Goal: Task Accomplishment & Management: Use online tool/utility

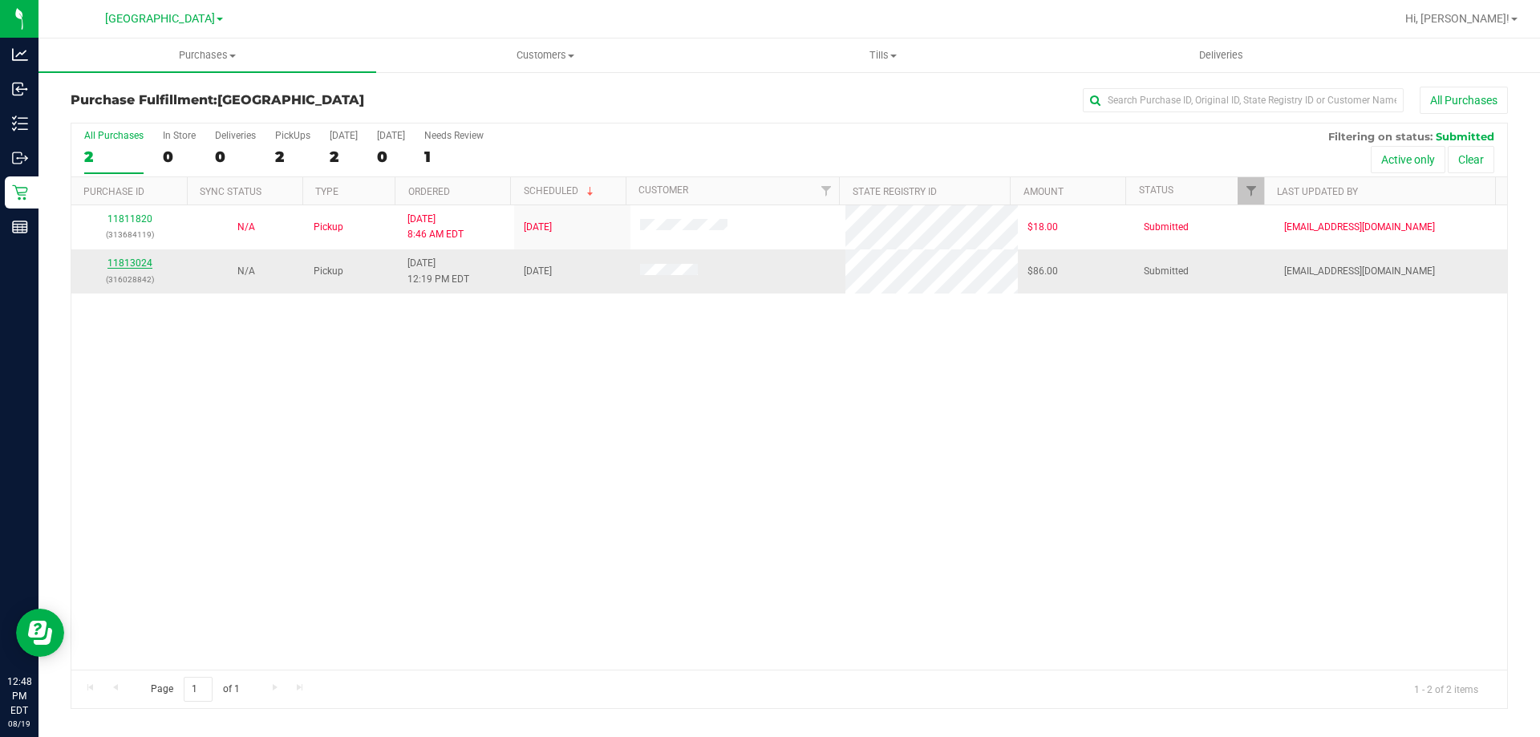
click at [147, 268] on link "11813024" at bounding box center [129, 263] width 45 height 11
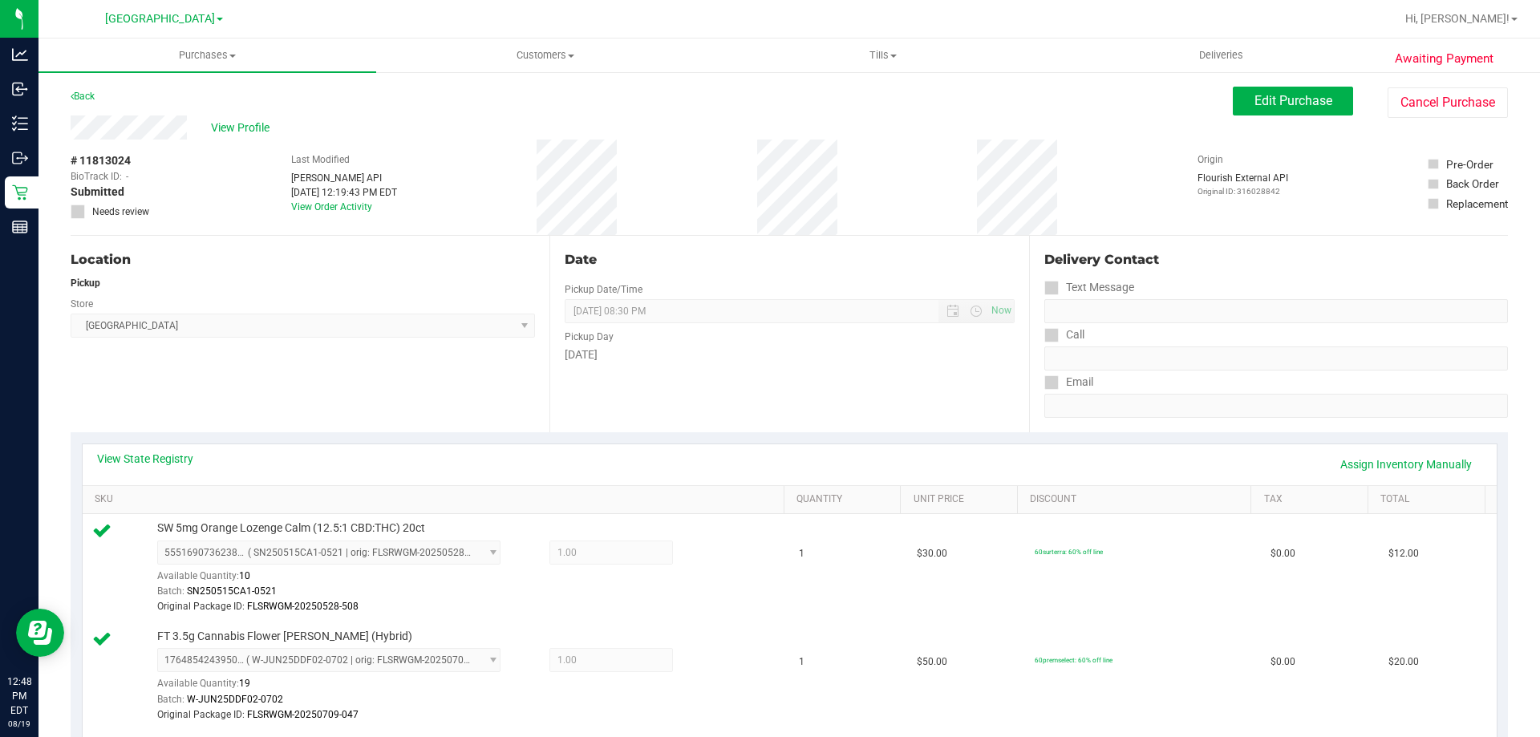
click at [295, 424] on div "Location Pickup Store [GEOGRAPHIC_DATA] Select Store [PERSON_NAME][GEOGRAPHIC_D…" at bounding box center [310, 334] width 479 height 197
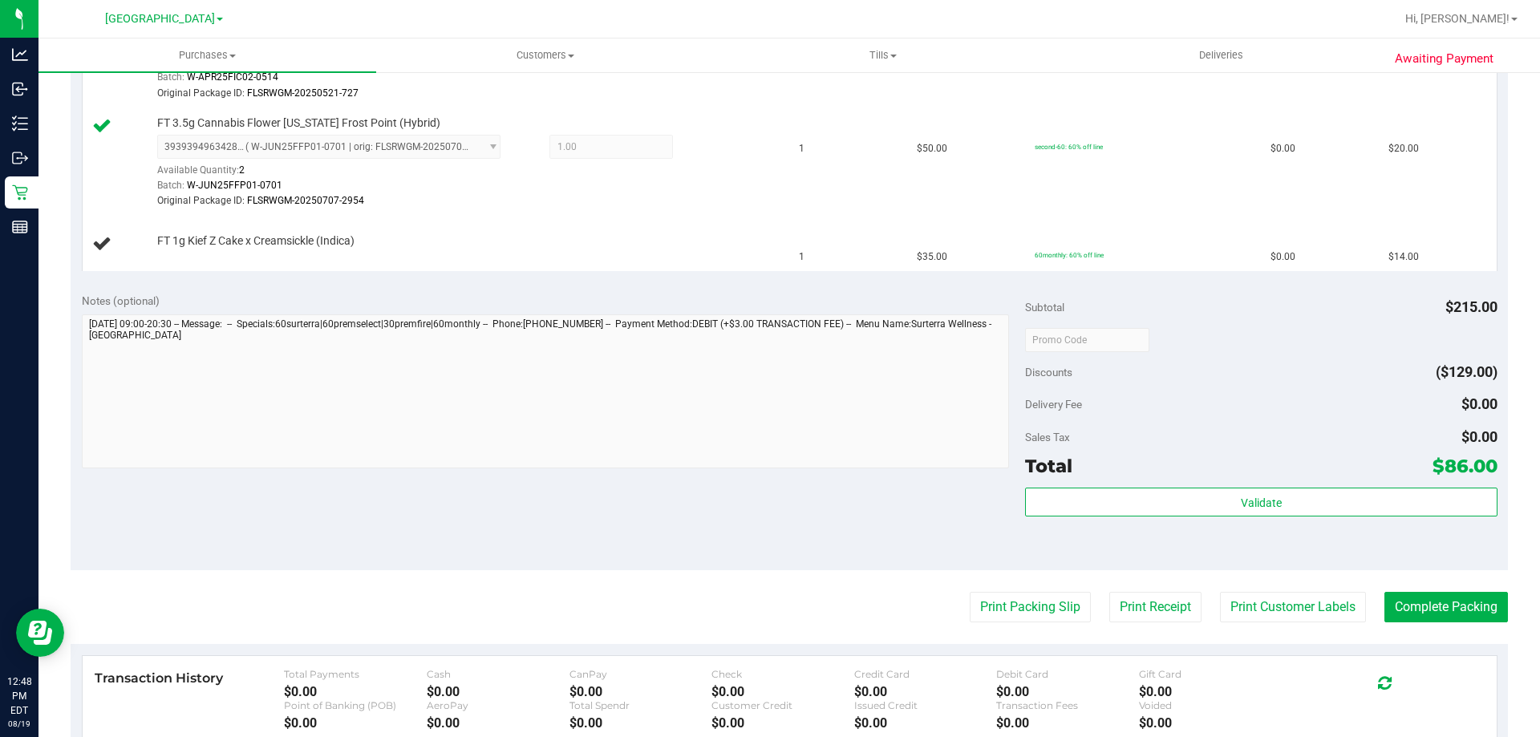
scroll to position [969, 0]
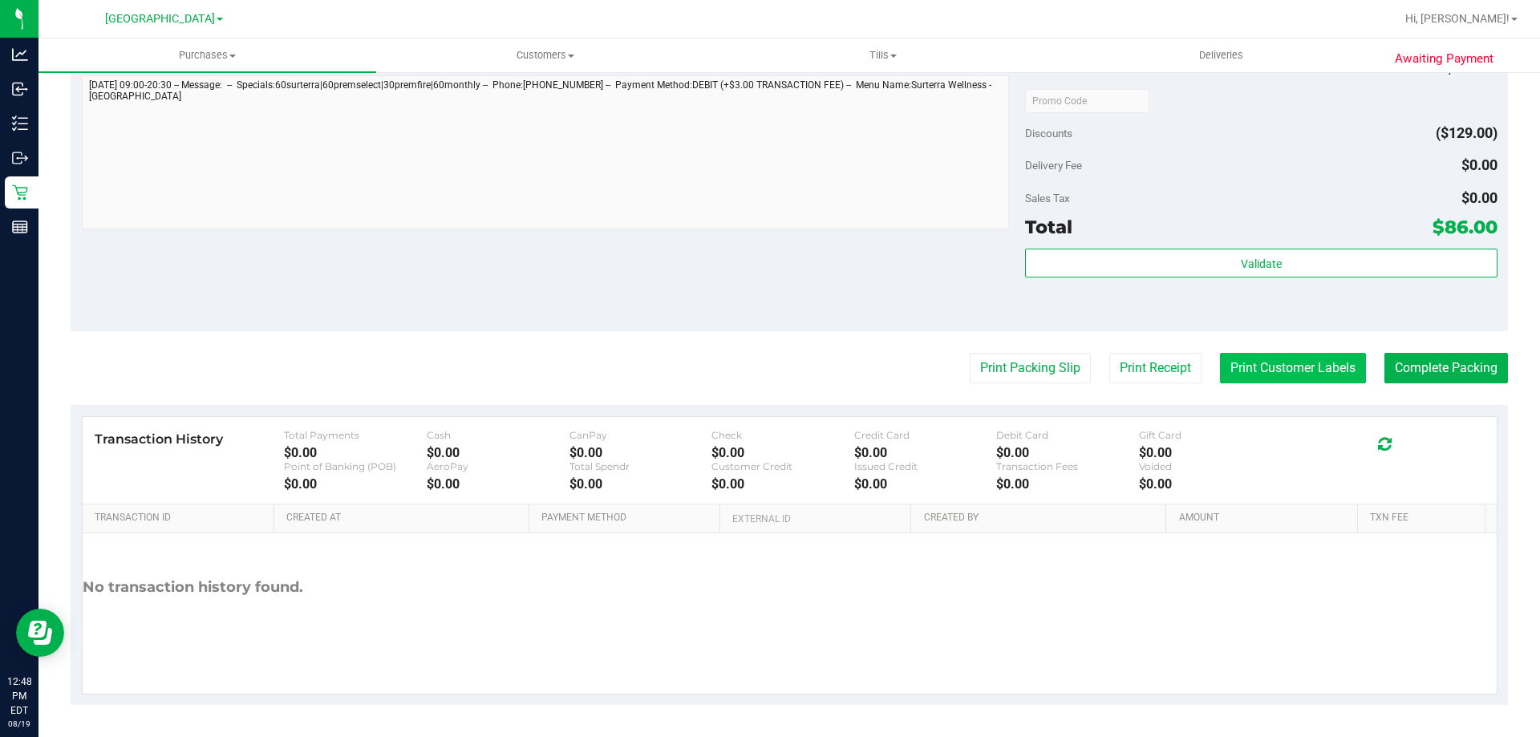
click at [1267, 376] on button "Print Customer Labels" at bounding box center [1293, 368] width 146 height 30
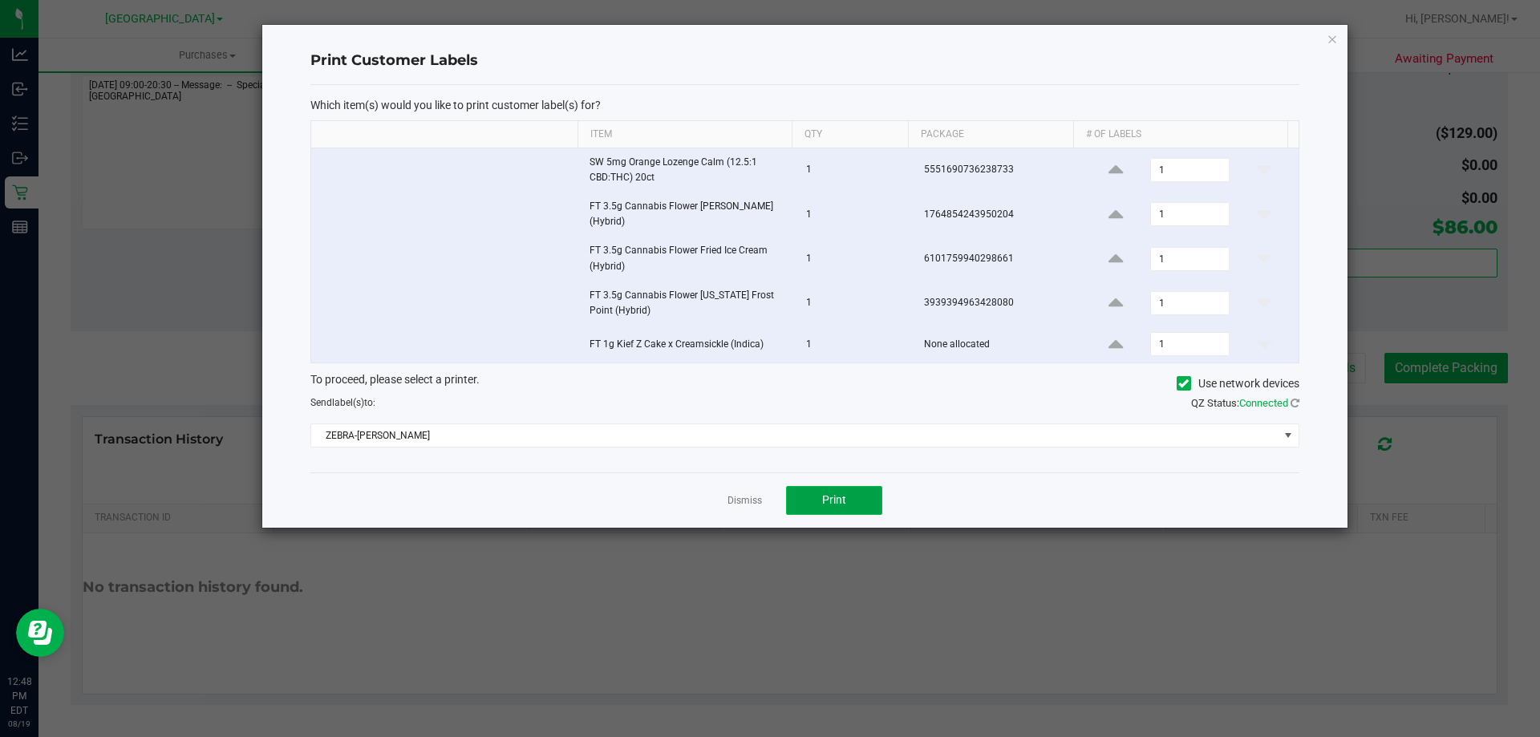
click at [832, 513] on button "Print" at bounding box center [834, 500] width 96 height 29
click at [756, 501] on link "Dismiss" at bounding box center [745, 501] width 34 height 14
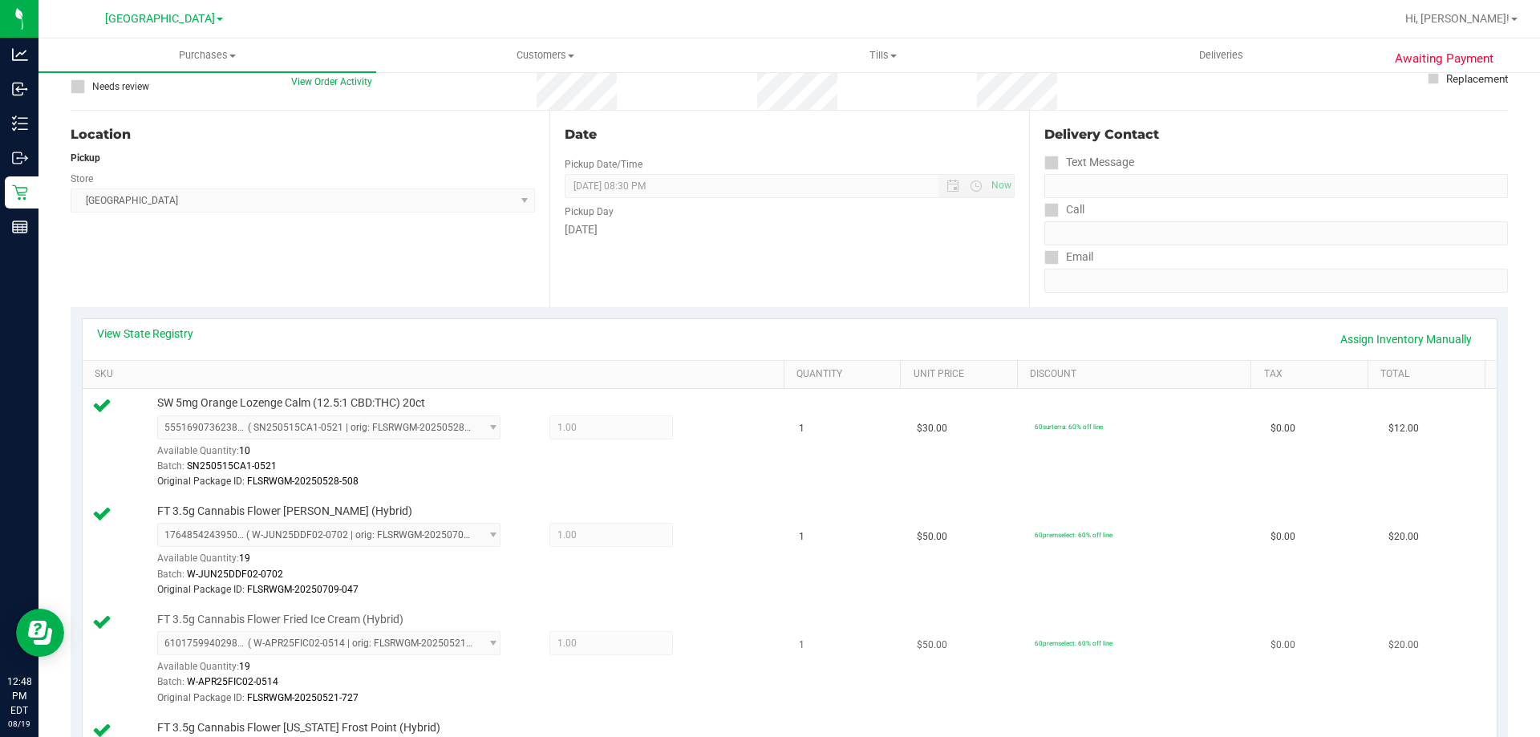
scroll to position [0, 0]
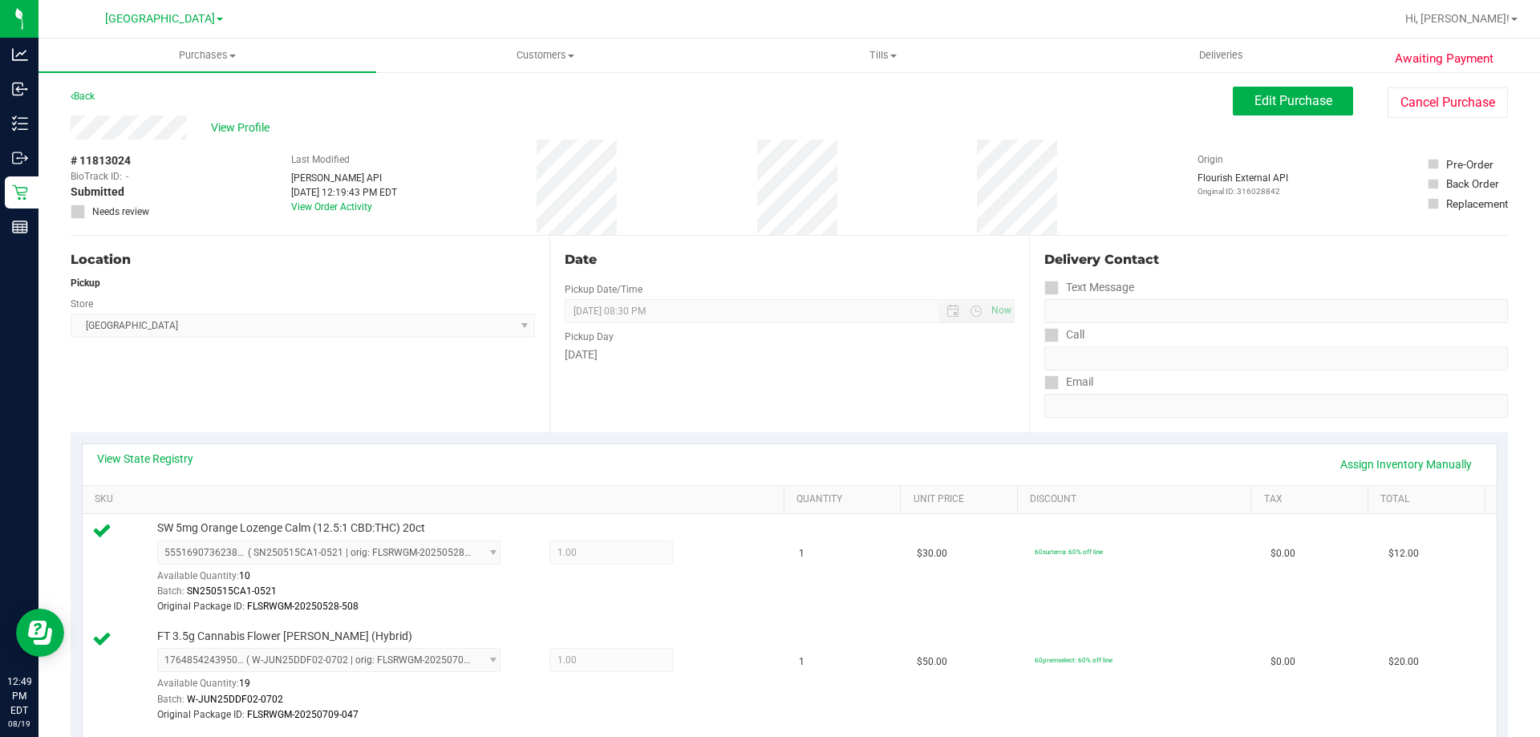
drag, startPoint x: 0, startPoint y: 0, endPoint x: 317, endPoint y: 426, distance: 530.9
click at [314, 427] on div "Location Pickup Store [GEOGRAPHIC_DATA] Select Store [PERSON_NAME][GEOGRAPHIC_D…" at bounding box center [310, 334] width 479 height 197
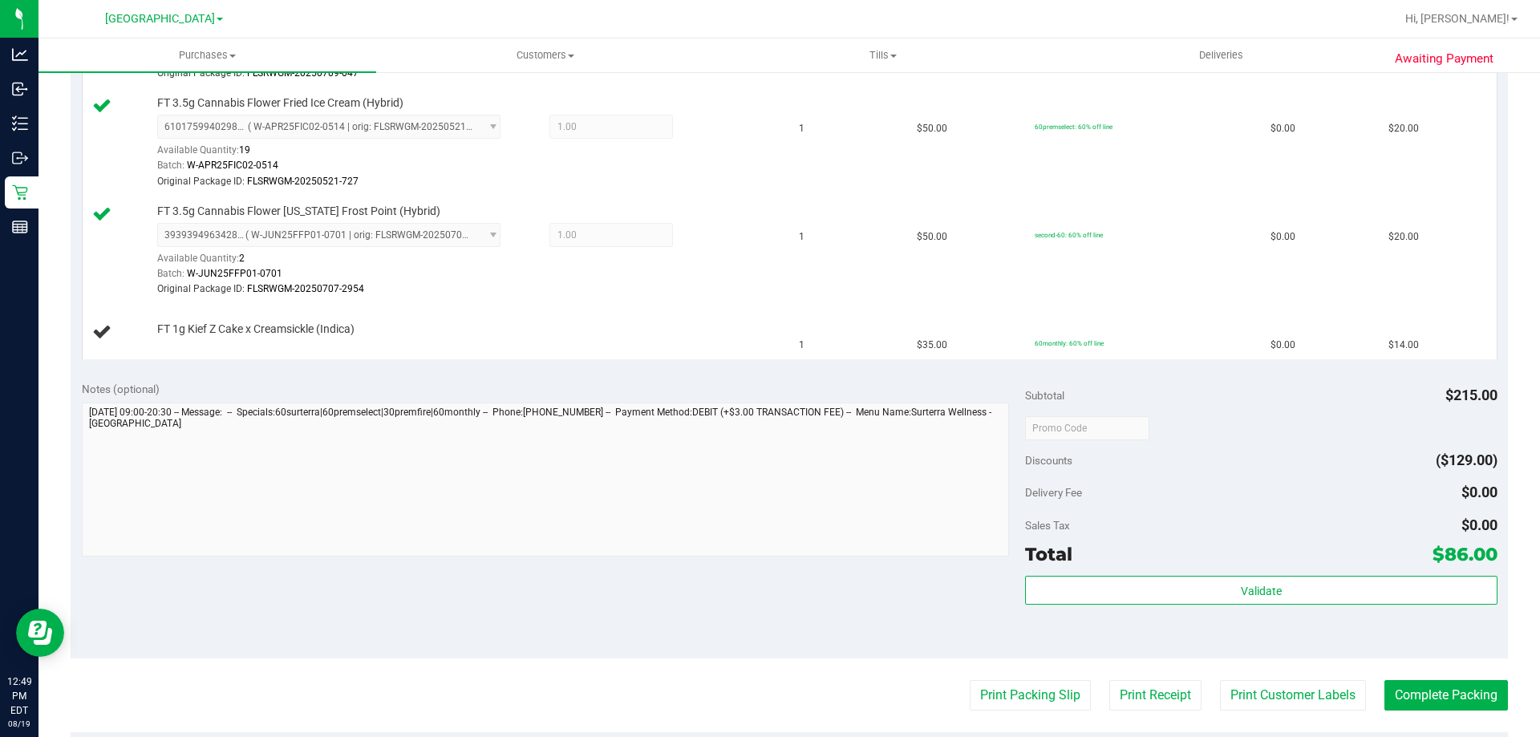
scroll to position [802, 0]
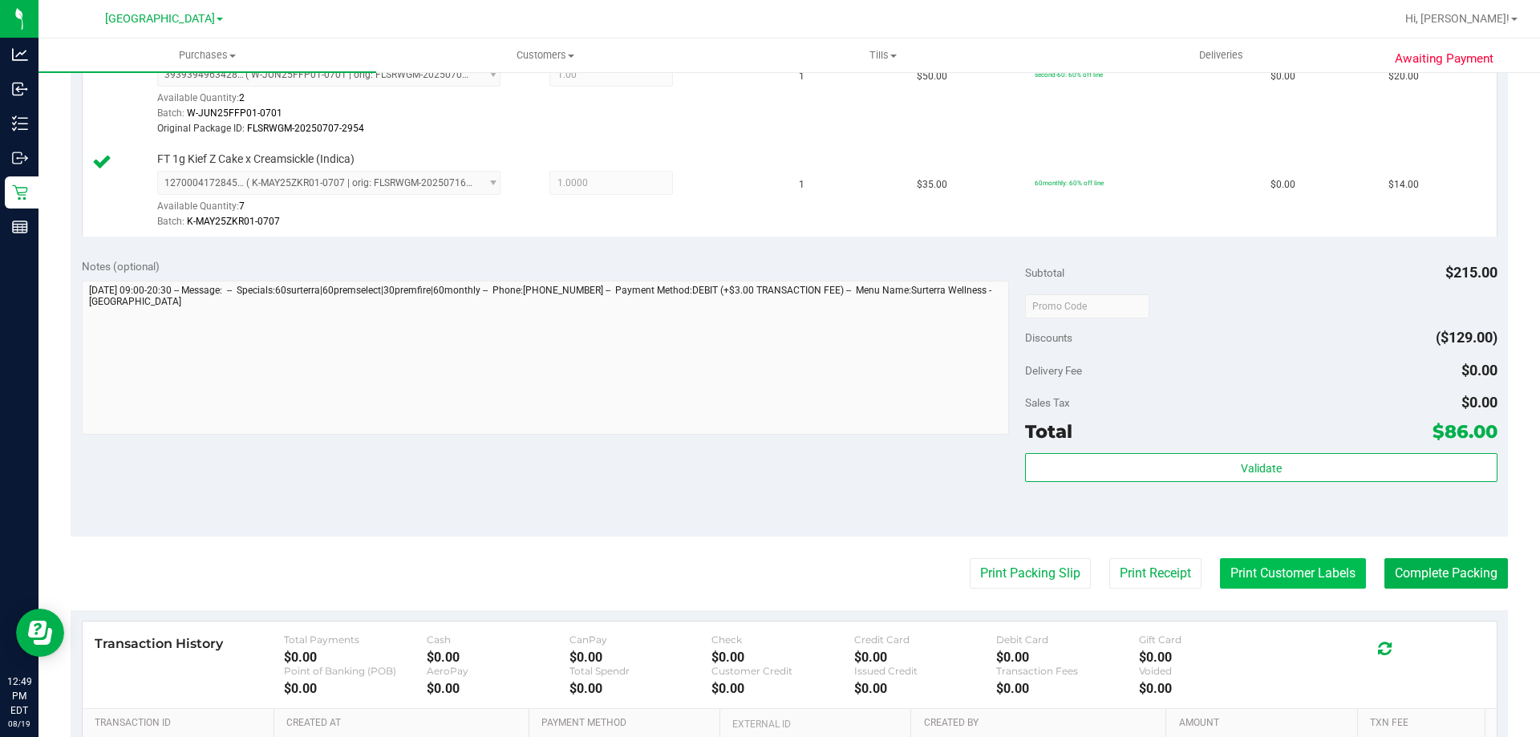
click at [1258, 567] on button "Print Customer Labels" at bounding box center [1293, 573] width 146 height 30
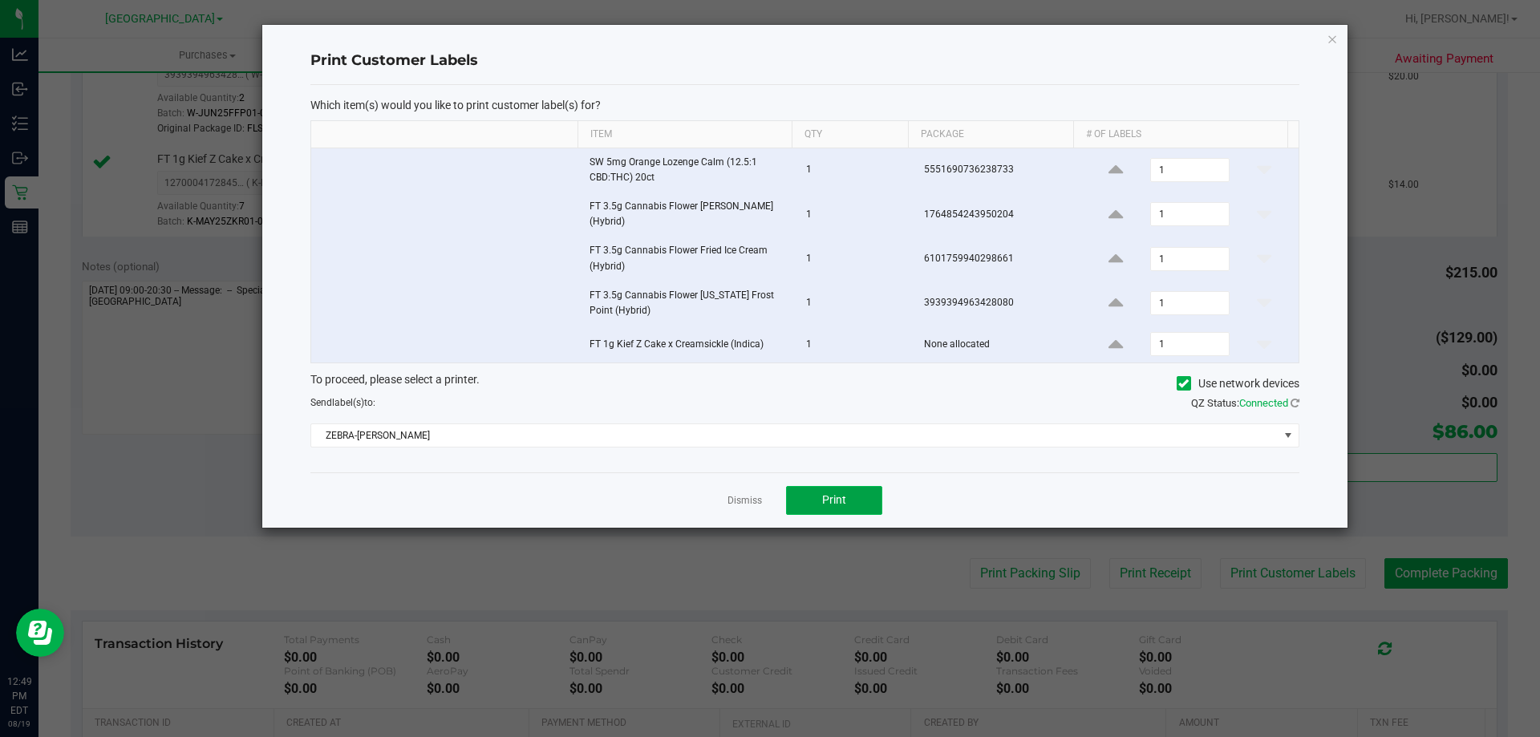
click at [794, 506] on button "Print" at bounding box center [834, 500] width 96 height 29
click at [723, 521] on div "Dismiss Print" at bounding box center [804, 499] width 989 height 55
click at [733, 502] on link "Dismiss" at bounding box center [745, 501] width 34 height 14
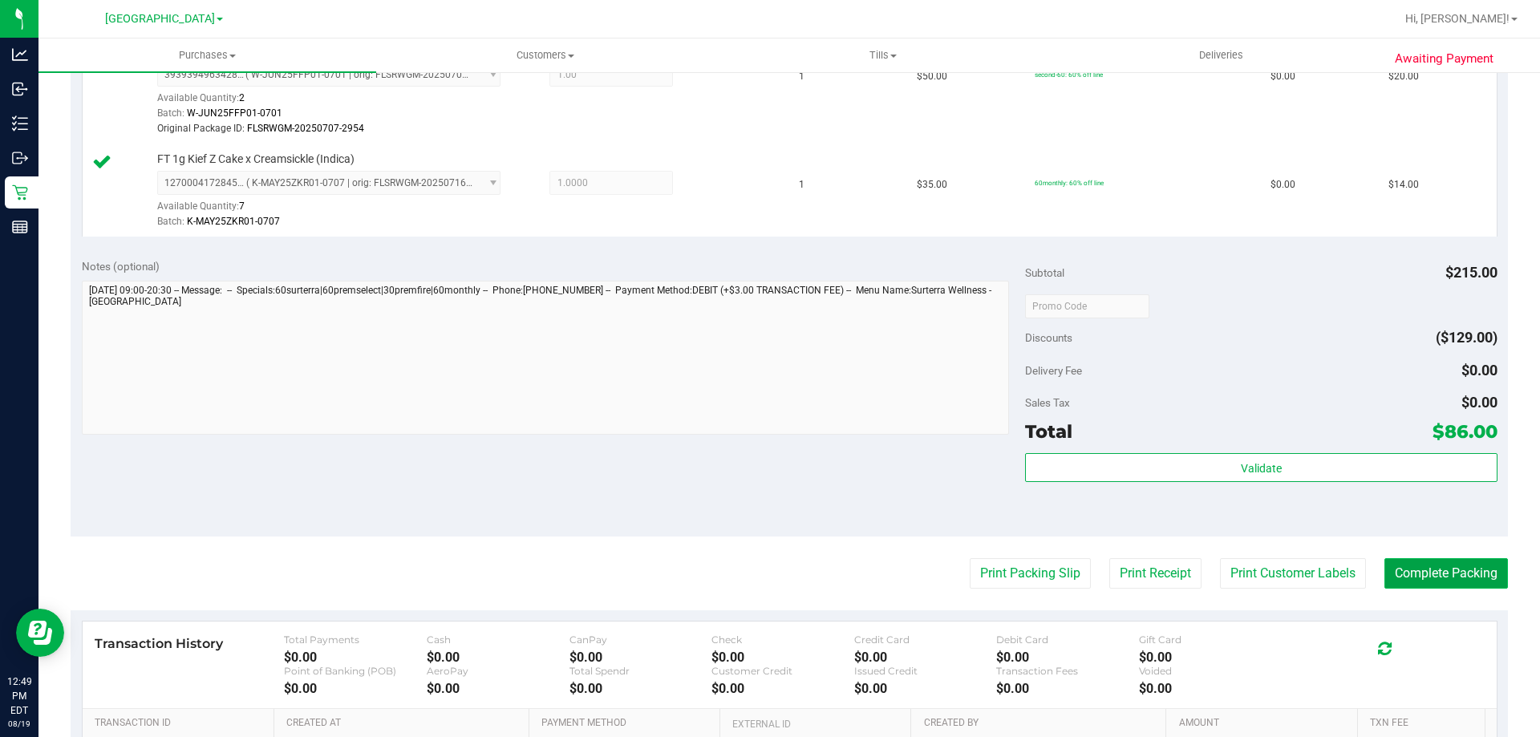
click at [1422, 583] on button "Complete Packing" at bounding box center [1447, 573] width 124 height 30
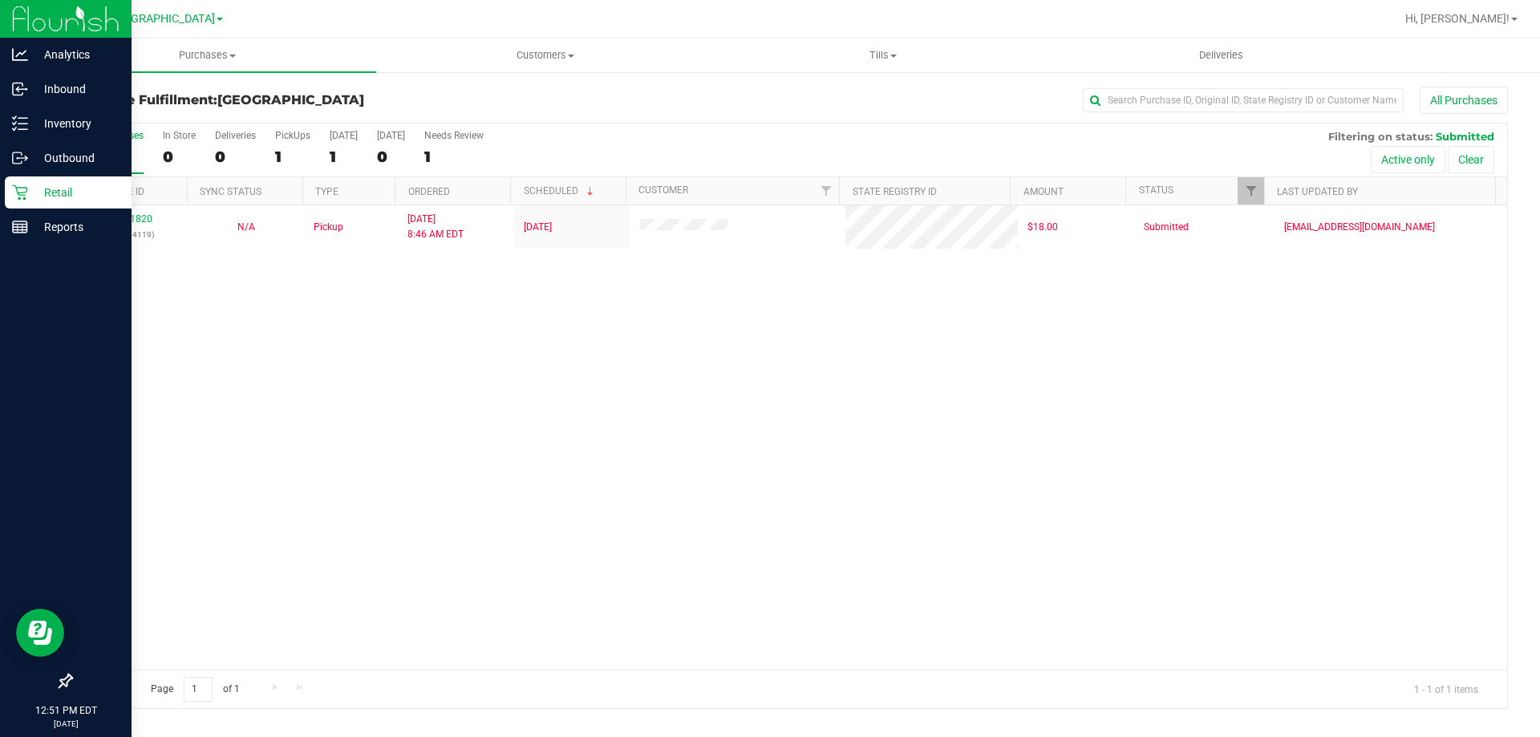
click at [23, 203] on div "Retail" at bounding box center [68, 192] width 127 height 32
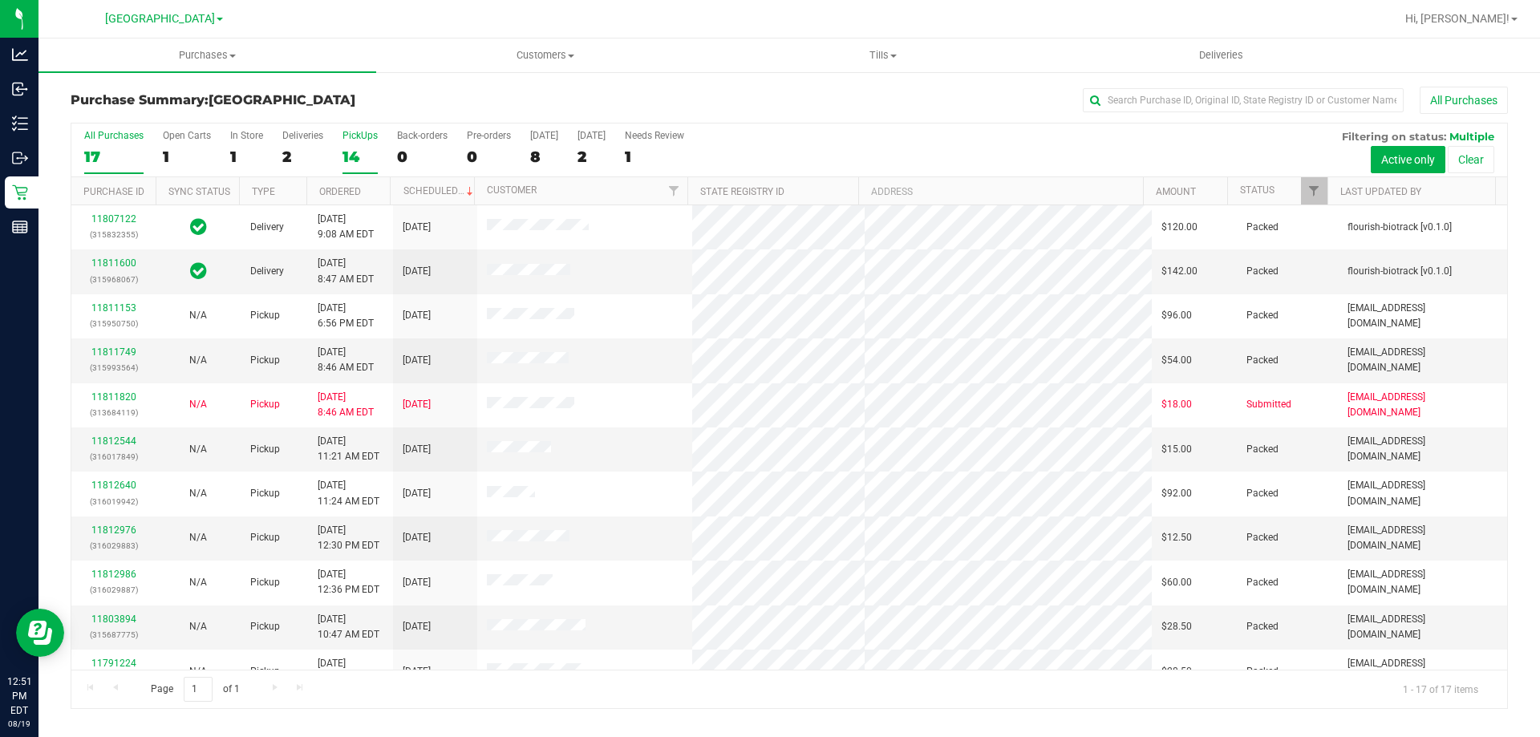
click at [366, 159] on div "14" at bounding box center [360, 157] width 35 height 18
click at [0, 0] on input "PickUps 14" at bounding box center [0, 0] width 0 height 0
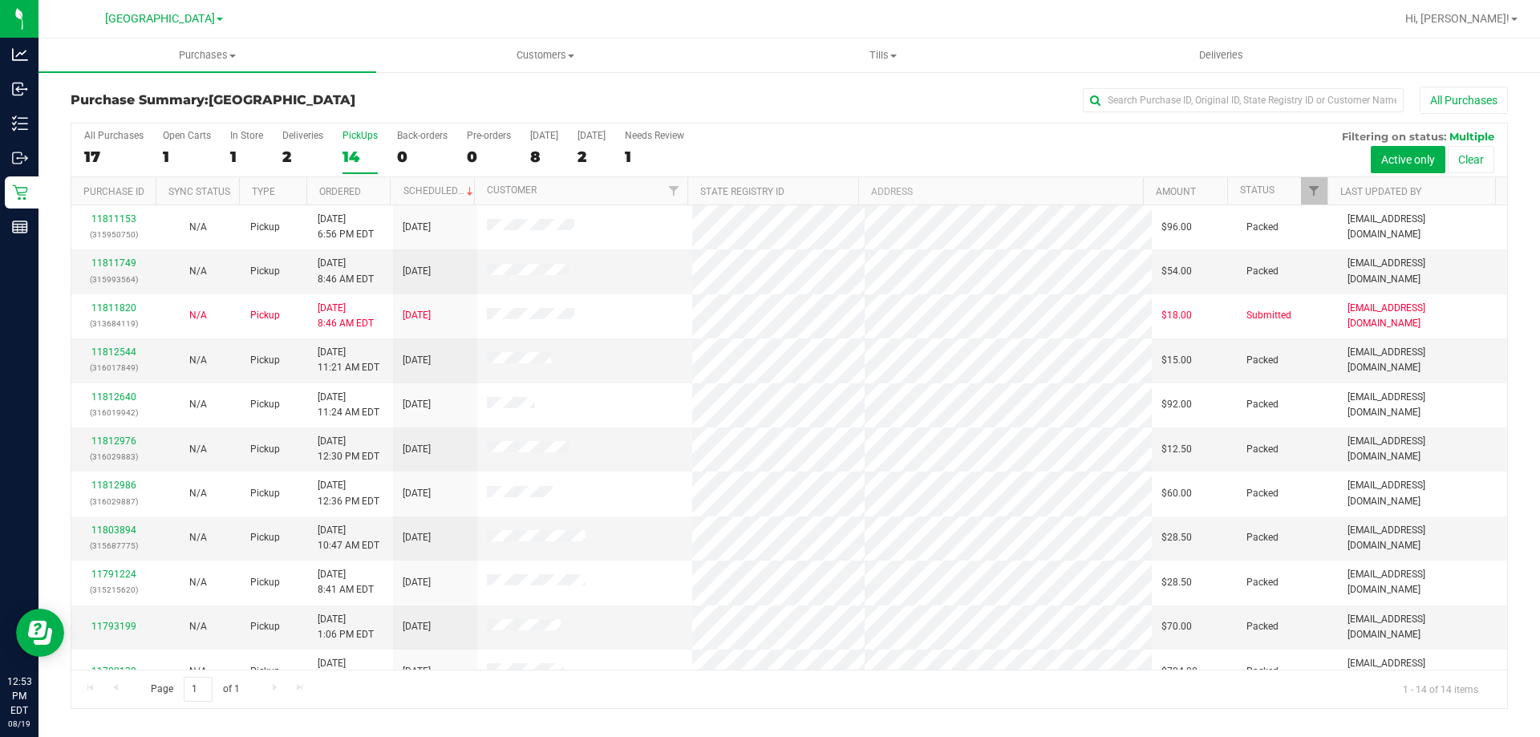
click at [352, 146] on label "PickUps 14" at bounding box center [360, 152] width 35 height 44
click at [0, 0] on input "PickUps 14" at bounding box center [0, 0] width 0 height 0
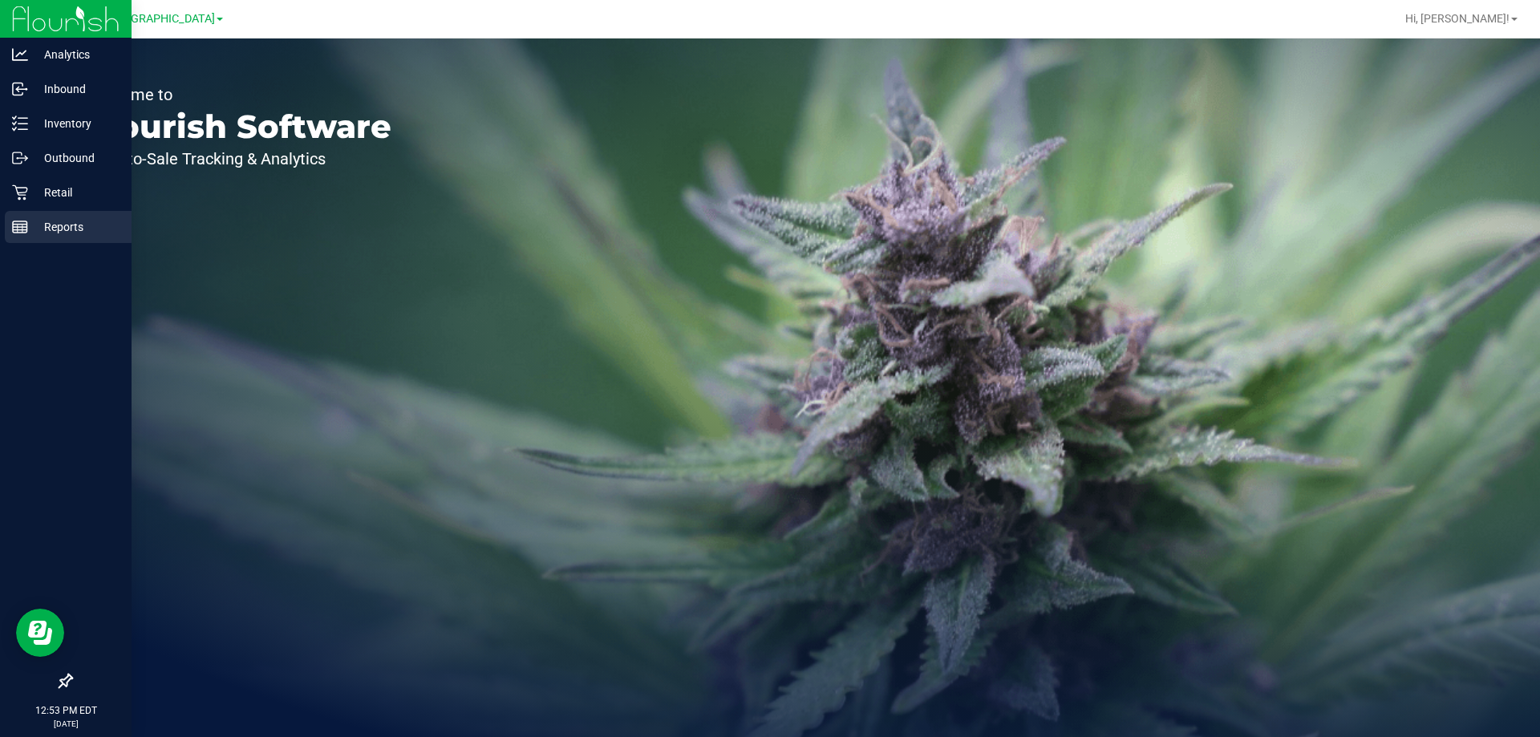
click at [12, 233] on icon at bounding box center [20, 227] width 16 height 16
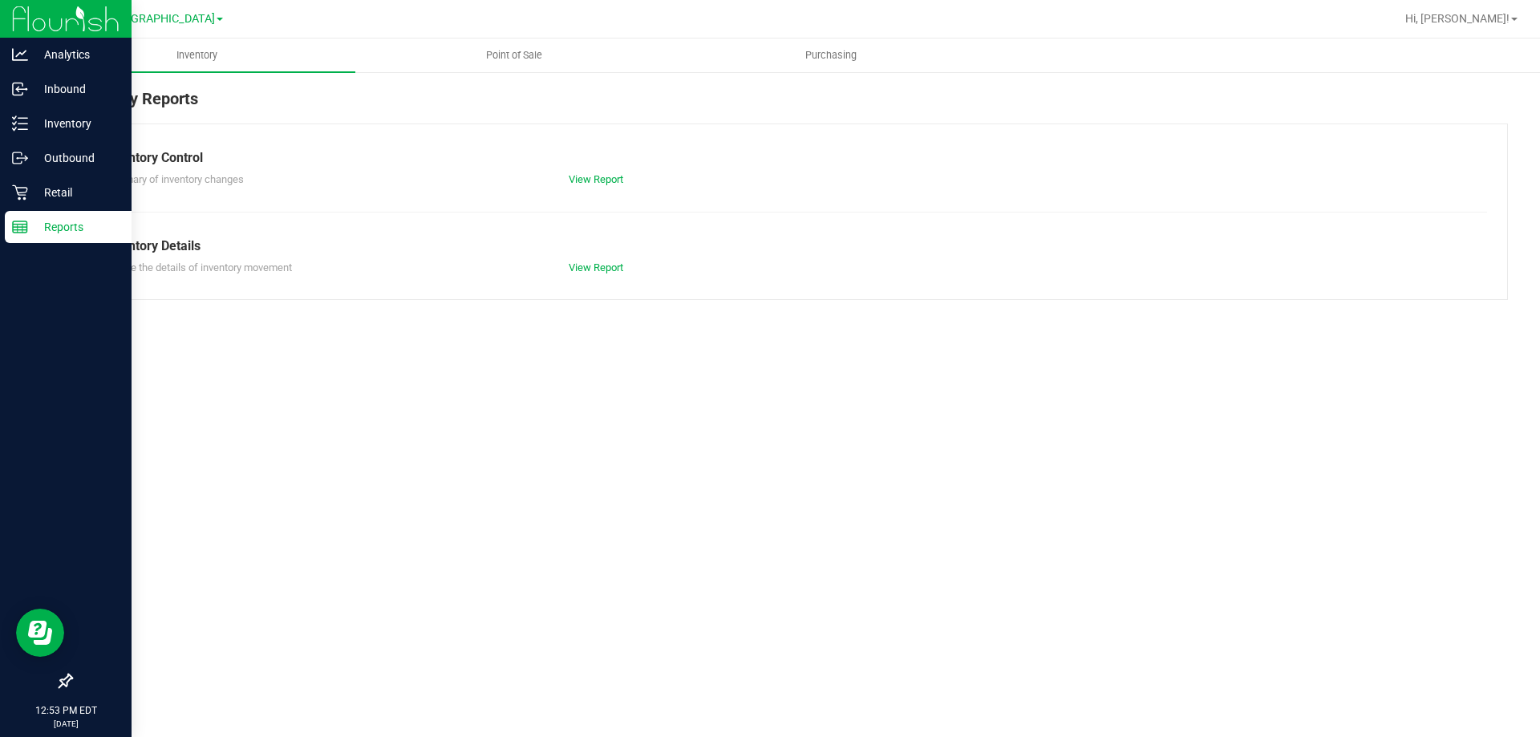
click at [505, 54] on span "Point of Sale" at bounding box center [513, 55] width 99 height 14
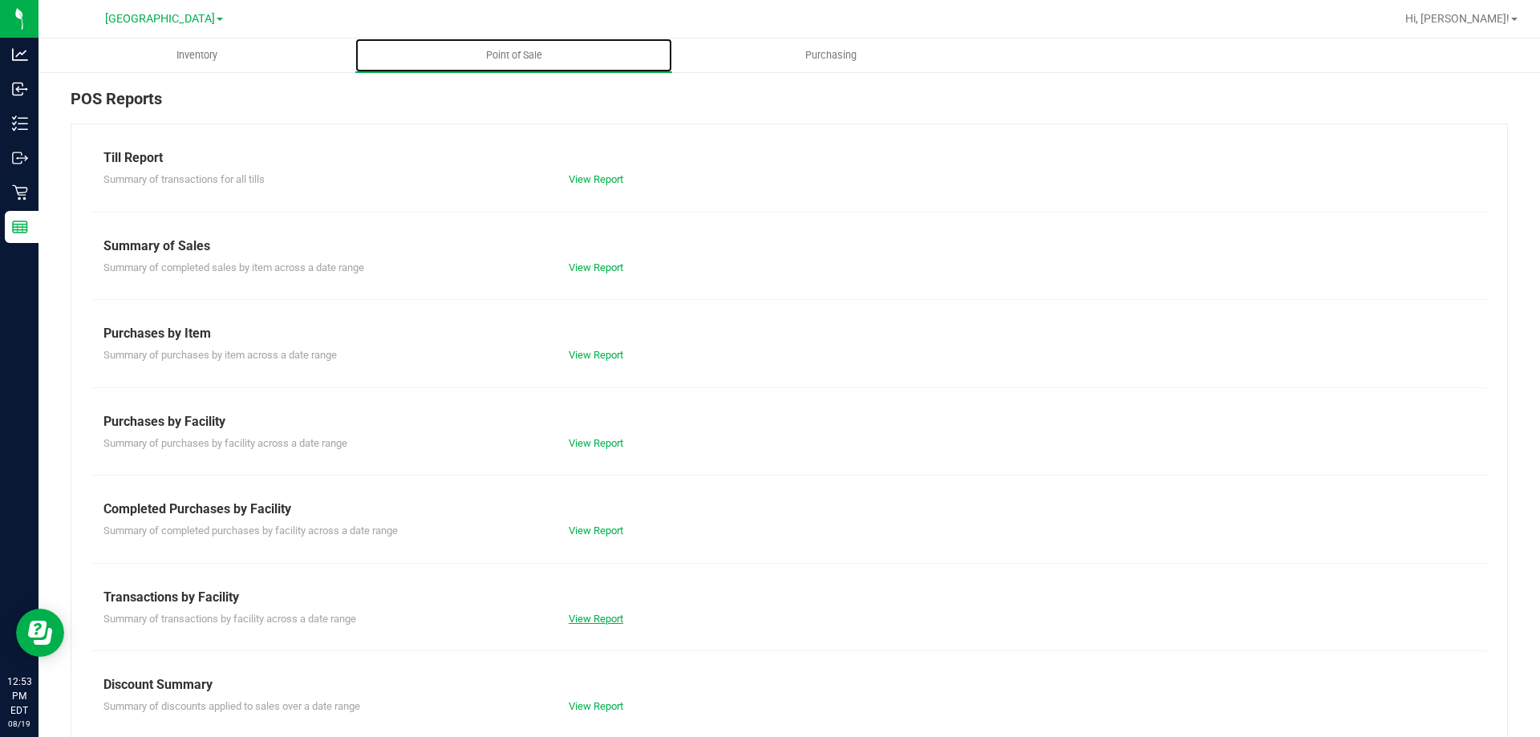
click at [614, 614] on link "View Report" at bounding box center [596, 619] width 55 height 12
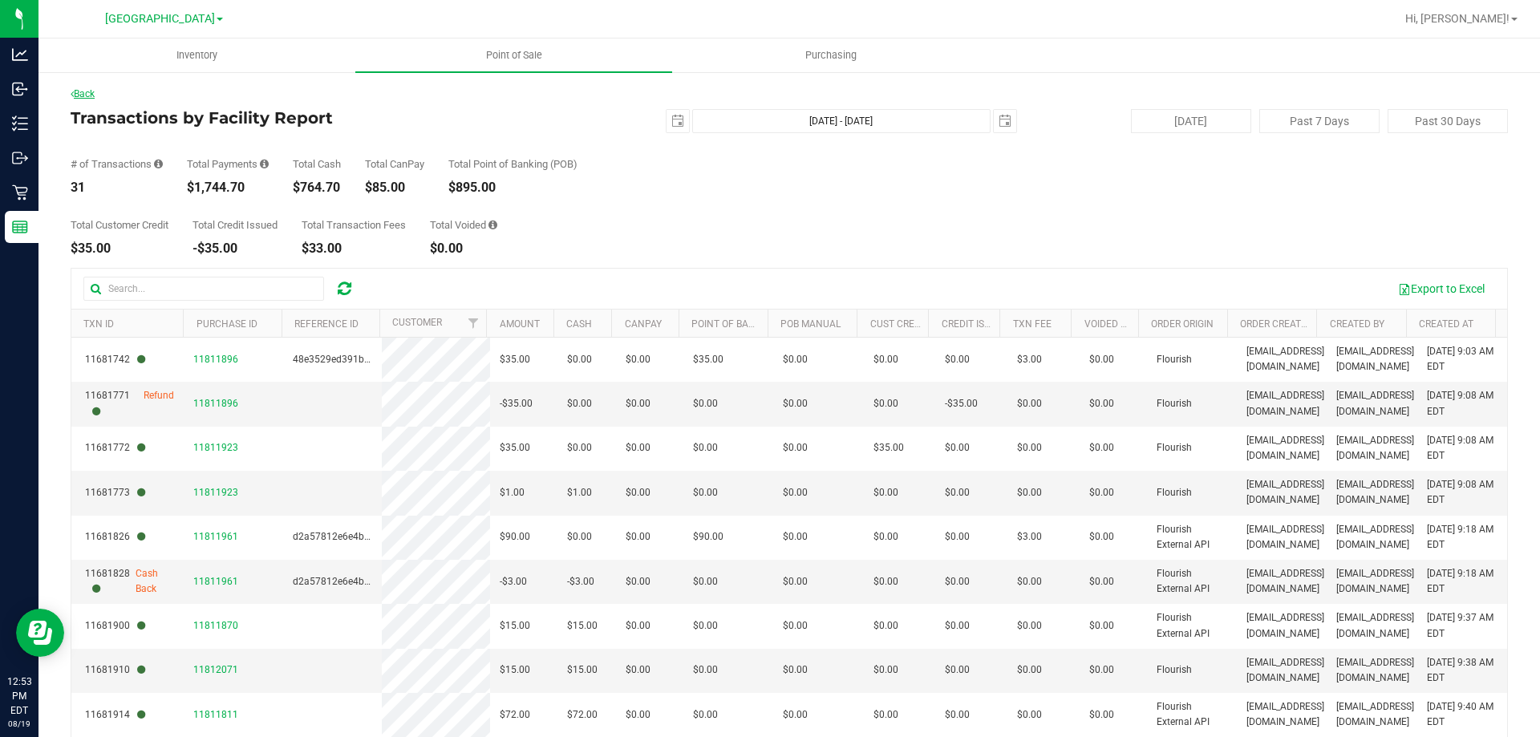
click at [83, 94] on link "Back" at bounding box center [83, 93] width 24 height 11
